Goal: Information Seeking & Learning: Learn about a topic

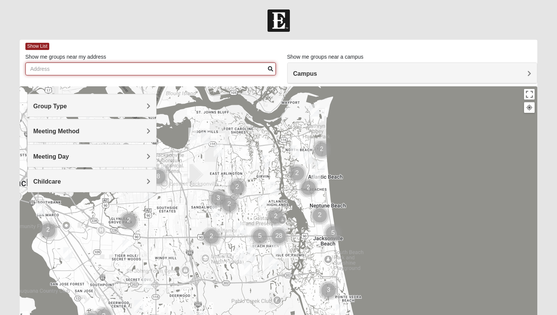
click at [199, 68] on input "Show me groups near my address" at bounding box center [150, 69] width 251 height 13
type input "[STREET_ADDRESS]"
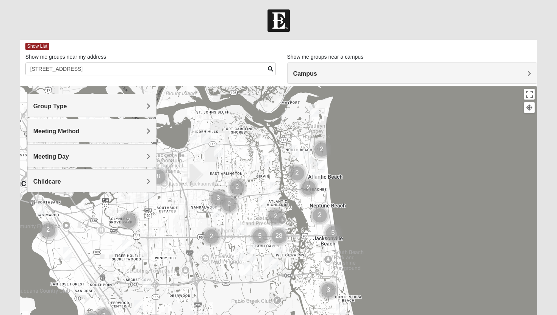
click at [325, 72] on h4 "Campus" at bounding box center [412, 73] width 238 height 7
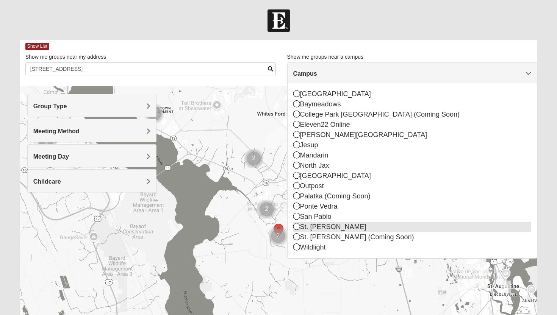
click at [296, 224] on icon at bounding box center [296, 226] width 7 height 7
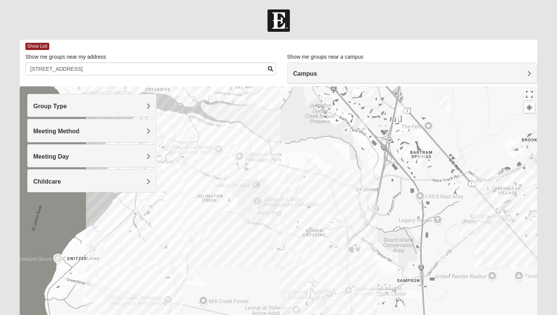
click at [336, 84] on div "Show List Loading Groups Keywords Filter Additional Filters Campus [GEOGRAPHIC_…" at bounding box center [279, 215] width 518 height 350
click at [337, 75] on h4 "Campus" at bounding box center [412, 73] width 238 height 7
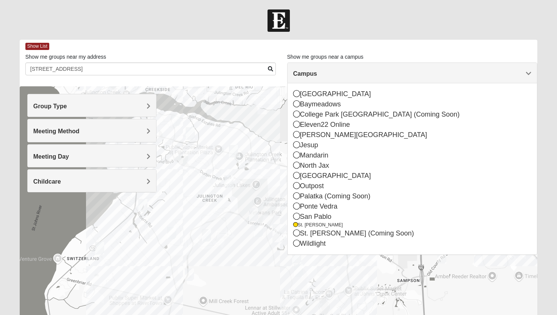
click at [127, 107] on h4 "Group Type" at bounding box center [92, 106] width 118 height 7
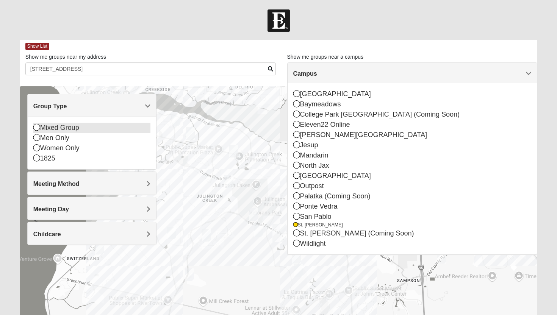
click at [37, 127] on icon at bounding box center [36, 127] width 7 height 7
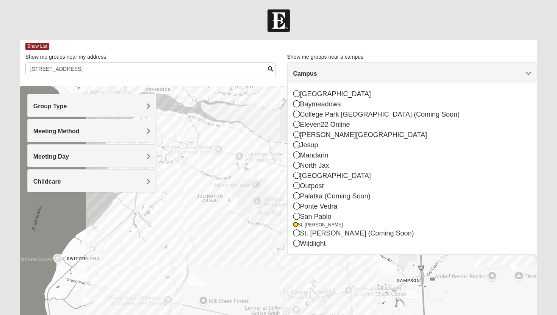
click at [48, 105] on span "Group Type" at bounding box center [50, 106] width 34 height 6
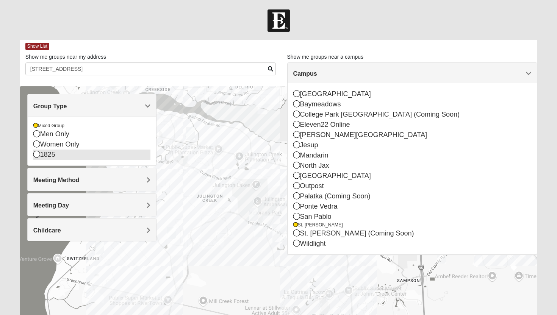
click at [34, 153] on icon at bounding box center [36, 154] width 7 height 7
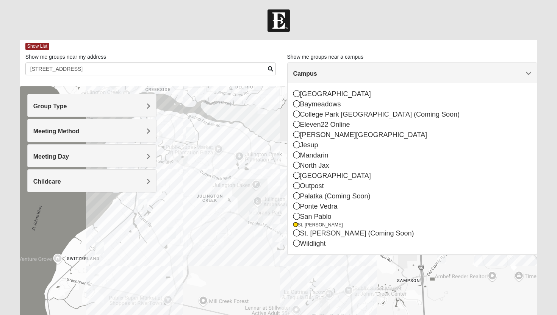
click at [84, 137] on div "Meeting Method" at bounding box center [92, 130] width 129 height 22
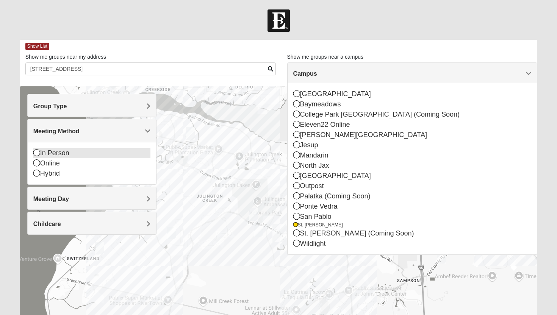
click at [38, 155] on icon at bounding box center [36, 152] width 7 height 7
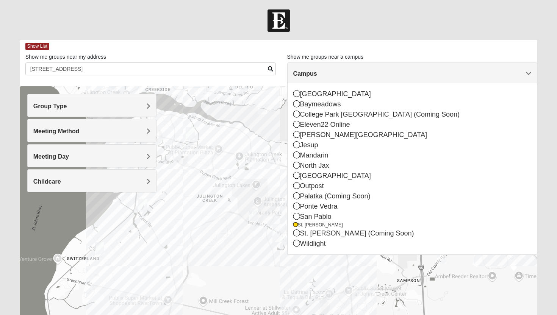
click at [50, 162] on div "Meeting Day" at bounding box center [92, 156] width 129 height 22
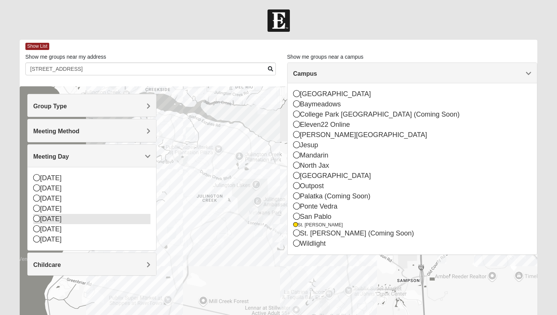
click at [35, 216] on icon at bounding box center [36, 218] width 7 height 7
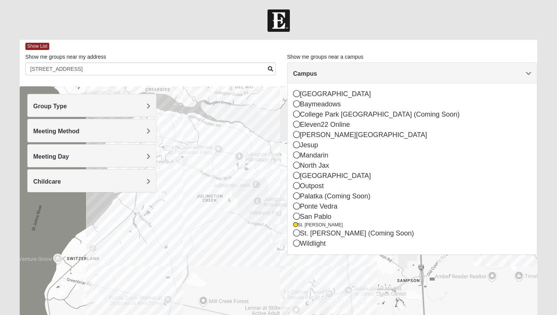
click at [60, 188] on div "Childcare" at bounding box center [92, 181] width 129 height 22
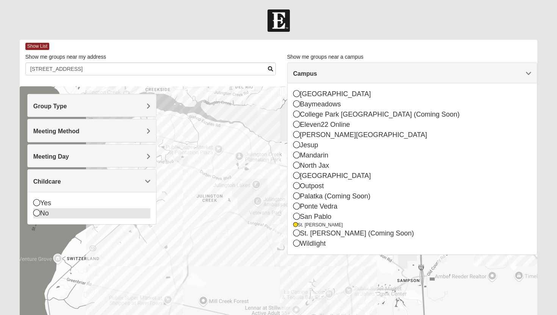
click at [38, 212] on icon at bounding box center [36, 213] width 7 height 7
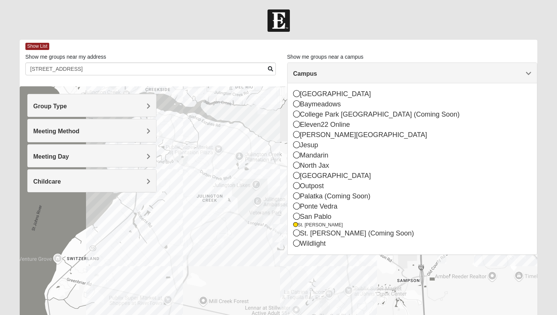
click at [317, 73] on span "Campus" at bounding box center [305, 74] width 24 height 6
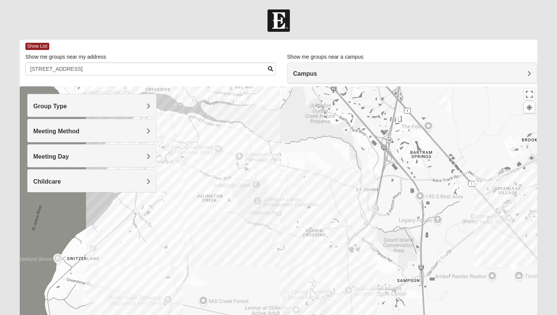
click at [446, 108] on div at bounding box center [279, 237] width 518 height 303
click at [444, 100] on img "Mixed Remley 32081" at bounding box center [443, 101] width 9 height 13
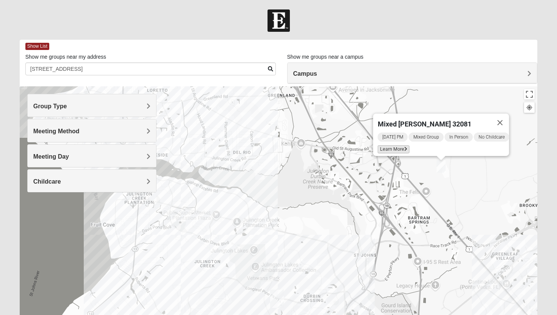
click at [384, 146] on span "Learn More" at bounding box center [394, 150] width 32 height 8
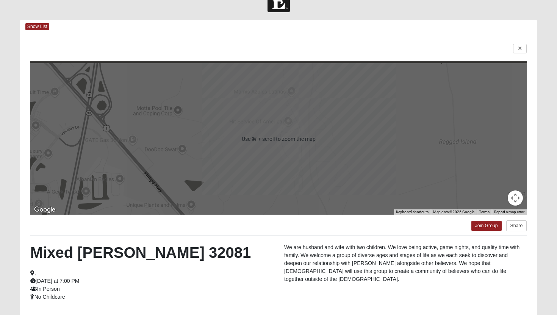
scroll to position [19, 0]
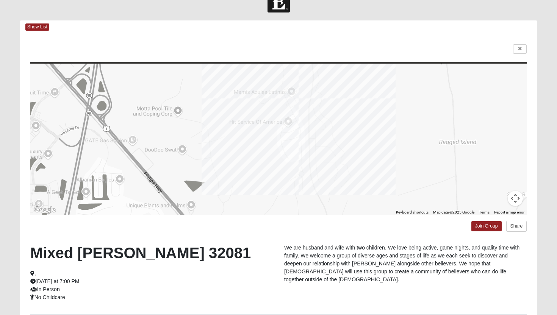
click at [517, 197] on button "Map camera controls" at bounding box center [515, 198] width 15 height 15
click at [481, 160] on button "Move up" at bounding box center [477, 160] width 15 height 15
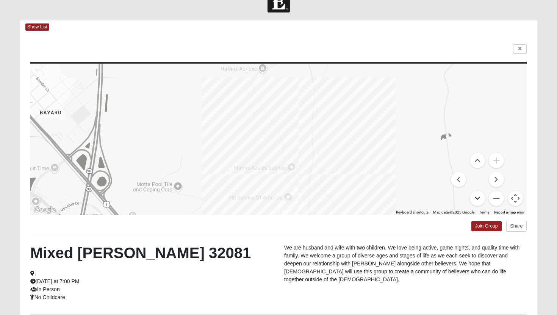
click at [478, 195] on button "Move down" at bounding box center [477, 198] width 15 height 15
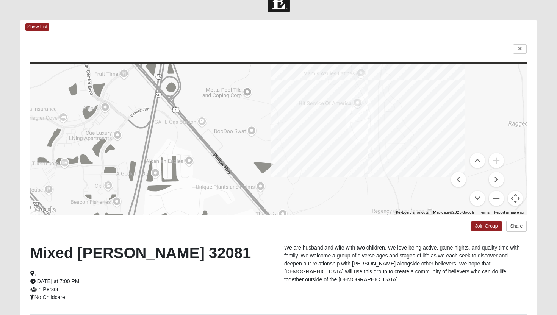
drag, startPoint x: 185, startPoint y: 128, endPoint x: 257, endPoint y: 110, distance: 73.6
click at [256, 110] on div at bounding box center [278, 140] width 497 height 152
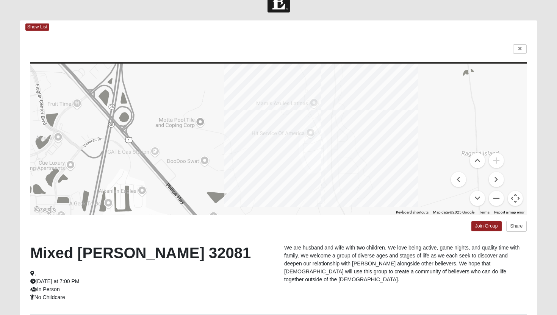
drag, startPoint x: 257, startPoint y: 110, endPoint x: 208, endPoint y: 140, distance: 57.0
click at [208, 140] on div at bounding box center [278, 140] width 497 height 152
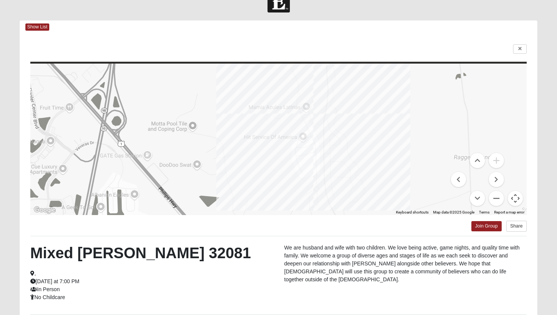
drag, startPoint x: 309, startPoint y: 163, endPoint x: 299, endPoint y: 168, distance: 11.0
click at [299, 168] on div at bounding box center [278, 140] width 497 height 152
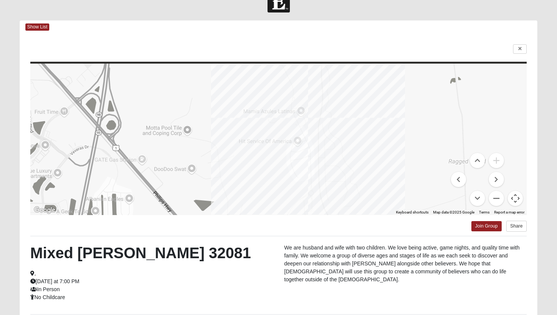
click at [303, 112] on div at bounding box center [278, 140] width 497 height 152
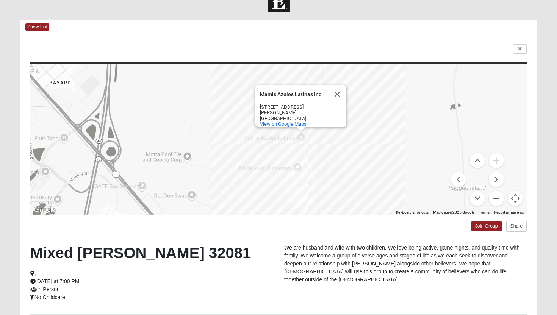
click at [302, 121] on span "View on Google Maps" at bounding box center [283, 124] width 47 height 6
click at [339, 94] on button "Close" at bounding box center [337, 94] width 18 height 18
